Goal: Task Accomplishment & Management: Use online tool/utility

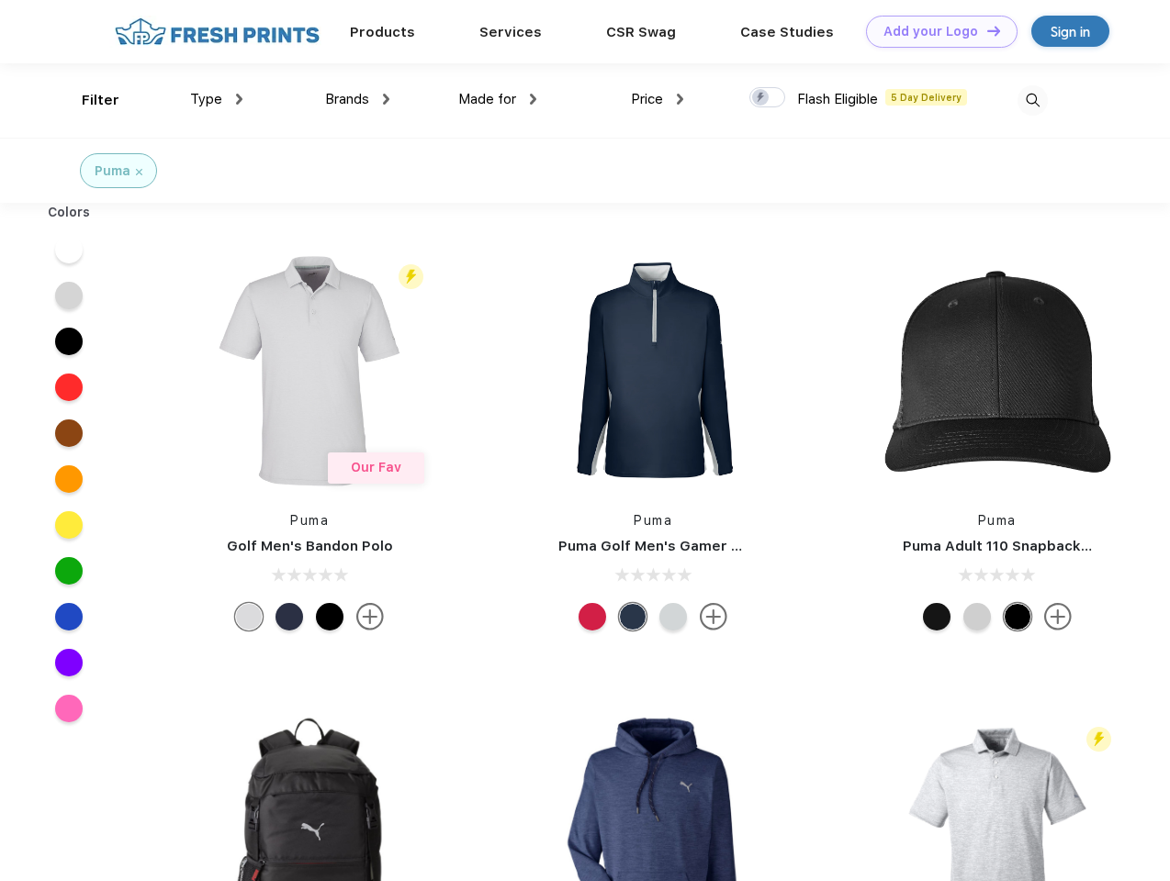
scroll to position [1, 0]
click at [935, 31] on link "Add your Logo Design Tool" at bounding box center [941, 32] width 151 height 32
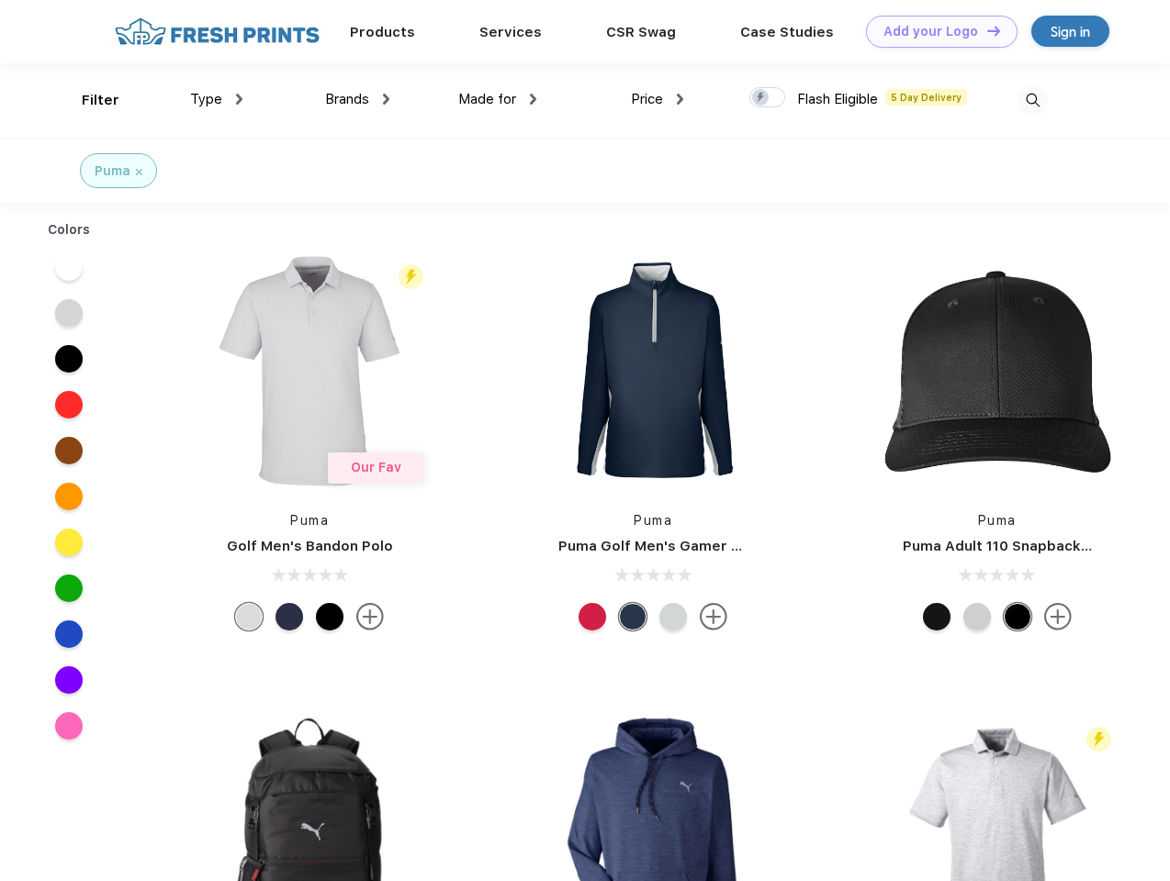
click at [0, 0] on div "Design Tool" at bounding box center [0, 0] width 0 height 0
click at [985, 30] on link "Add your Logo Design Tool" at bounding box center [941, 32] width 151 height 32
click at [88, 100] on div "Filter" at bounding box center [101, 100] width 38 height 21
click at [217, 99] on span "Type" at bounding box center [206, 99] width 32 height 17
click at [357, 99] on span "Brands" at bounding box center [347, 99] width 44 height 17
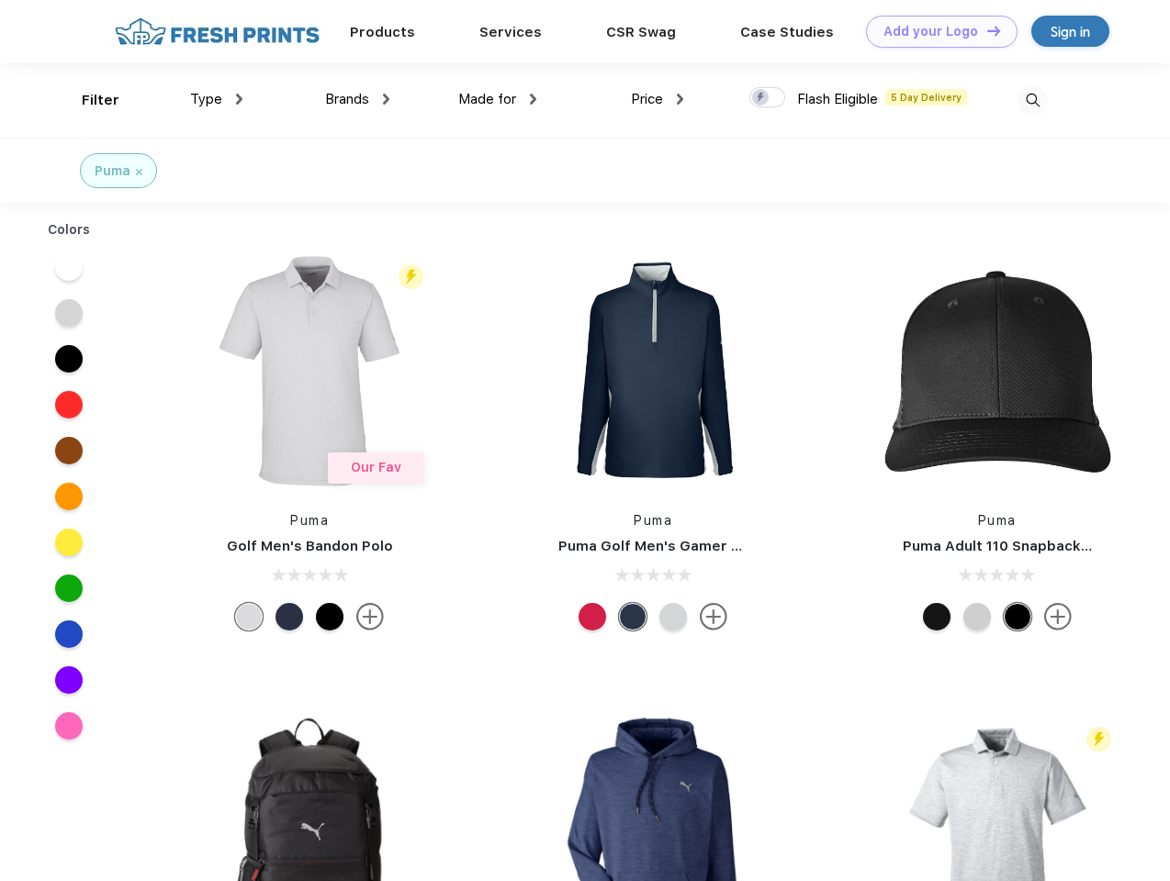
click at [498, 99] on span "Made for" at bounding box center [487, 99] width 58 height 17
click at [657, 99] on span "Price" at bounding box center [647, 99] width 32 height 17
click at [768, 98] on div at bounding box center [767, 97] width 36 height 20
click at [761, 98] on input "checkbox" at bounding box center [755, 92] width 12 height 12
click at [1032, 100] on img at bounding box center [1032, 100] width 30 height 30
